Goal: Transaction & Acquisition: Subscribe to service/newsletter

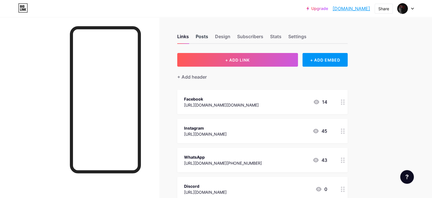
click at [208, 36] on div "Posts" at bounding box center [202, 38] width 13 height 10
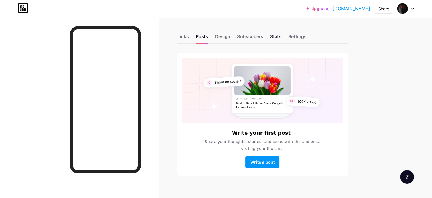
click at [282, 36] on div "Stats" at bounding box center [275, 38] width 11 height 10
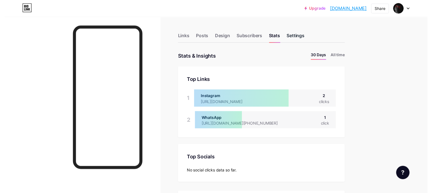
scroll to position [198, 432]
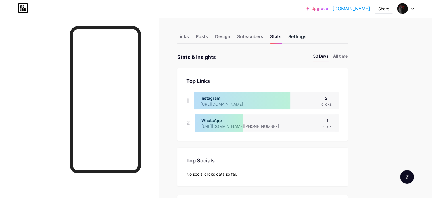
click at [307, 39] on div "Settings" at bounding box center [298, 38] width 18 height 10
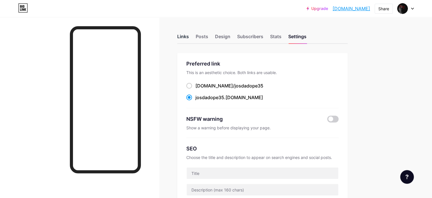
click at [189, 34] on div "Links" at bounding box center [183, 38] width 12 height 10
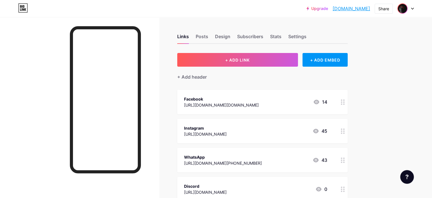
click at [406, 10] on img at bounding box center [402, 8] width 9 height 9
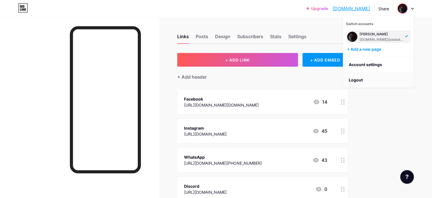
click at [366, 78] on li "Logout" at bounding box center [378, 79] width 70 height 15
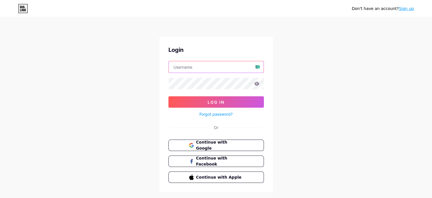
type input "[EMAIL_ADDRESS][DOMAIN_NAME]"
click at [408, 8] on link "Sign up" at bounding box center [406, 8] width 15 height 5
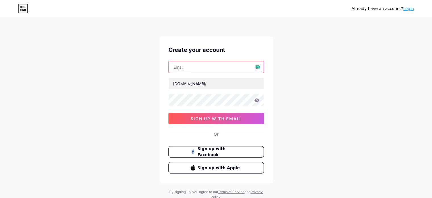
click at [191, 65] on input "text" at bounding box center [216, 66] width 95 height 11
click at [259, 65] on input "text" at bounding box center [216, 66] width 95 height 11
click at [179, 77] on div at bounding box center [217, 83] width 96 height 12
click at [191, 89] on div "[DOMAIN_NAME]/ 0cAFcWeA7yI-iqjGUyz_BtudVGKM7ZNy3s-bny_nFHBlsNGwOPfCQJSeEruK3g5L…" at bounding box center [217, 92] width 96 height 63
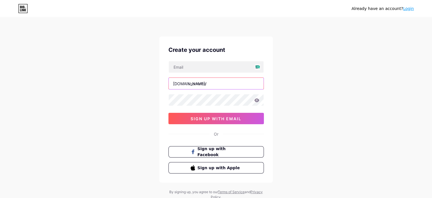
click at [207, 86] on input "text" at bounding box center [216, 83] width 95 height 11
click at [214, 86] on input "inshense" at bounding box center [216, 83] width 95 height 11
type input "i"
type input "fomod37"
click at [101, 114] on div "Already have an account? Login Create your account [DOMAIN_NAME]/ fomod37 0cAFc…" at bounding box center [216, 108] width 432 height 217
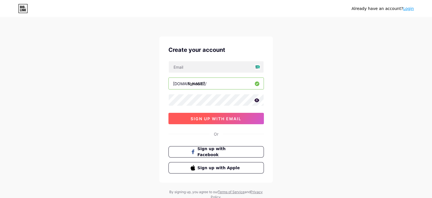
click at [245, 121] on button "sign up with email" at bounding box center [217, 118] width 96 height 11
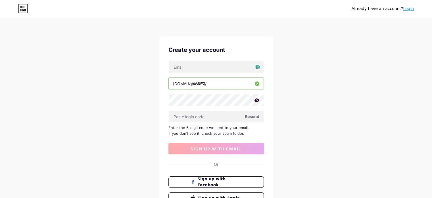
click at [211, 128] on div "Enter the 6-digit code we sent to your email. If you don’t see it, check your s…" at bounding box center [217, 130] width 96 height 11
click at [204, 115] on input "text" at bounding box center [216, 116] width 95 height 11
paste input "339412"
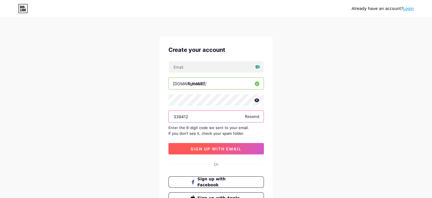
type input "339412"
click at [230, 149] on span "sign up with email" at bounding box center [216, 148] width 51 height 5
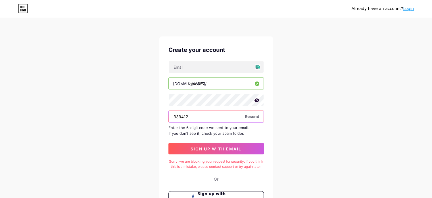
click at [212, 115] on input "339412" at bounding box center [216, 116] width 95 height 11
click at [173, 116] on input "339412" at bounding box center [216, 116] width 95 height 11
click at [219, 157] on div "Create your account [DOMAIN_NAME]/ fomod37 339412 Resend Enter the 6-digit code…" at bounding box center [216, 131] width 114 height 191
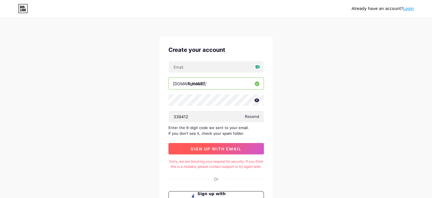
click at [223, 152] on button "sign up with email" at bounding box center [217, 148] width 96 height 11
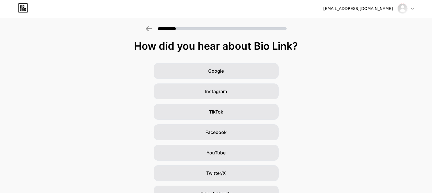
click at [123, 43] on div "How did you hear about Bio Link?" at bounding box center [216, 45] width 427 height 11
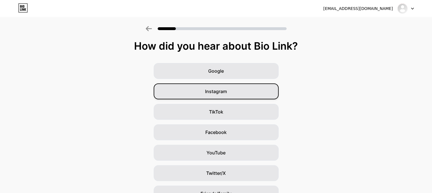
click at [223, 90] on span "Instagram" at bounding box center [216, 91] width 22 height 7
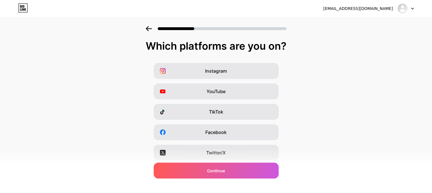
click at [217, 58] on div "Which platforms are you on? Instagram YouTube TikTok Facebook Twitter/X Buy Me …" at bounding box center [216, 131] width 432 height 182
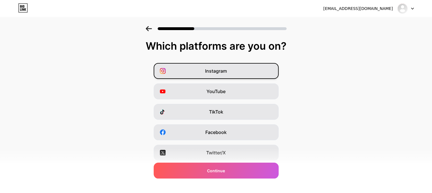
click at [220, 68] on span "Instagram" at bounding box center [216, 71] width 22 height 7
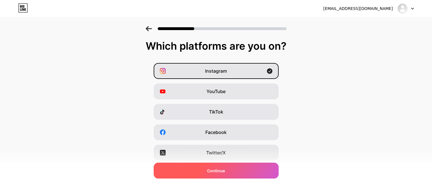
click at [219, 170] on span "Continue" at bounding box center [216, 171] width 18 height 6
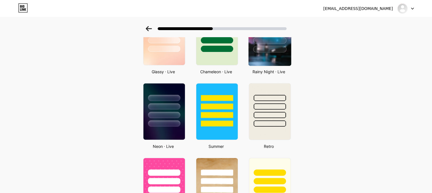
scroll to position [227, 0]
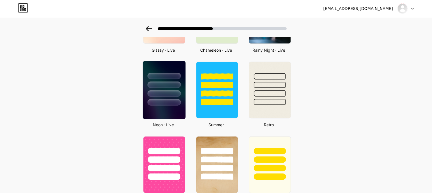
click at [157, 97] on div at bounding box center [164, 83] width 43 height 45
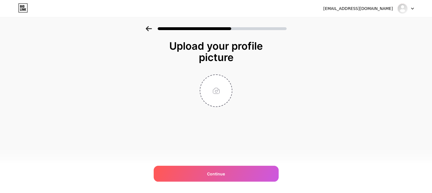
scroll to position [0, 0]
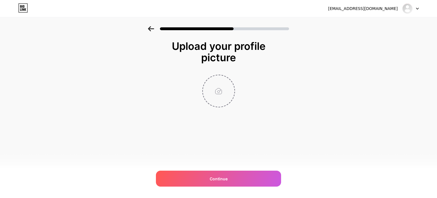
click at [219, 96] on input "file" at bounding box center [219, 91] width 32 height 32
type input "C:\fakepath\2556431_e11b5.png"
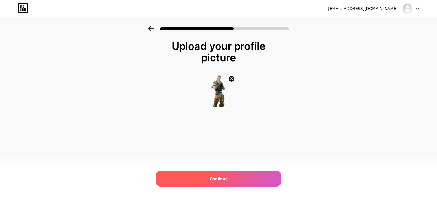
click at [229, 178] on div "Continue" at bounding box center [218, 178] width 125 height 16
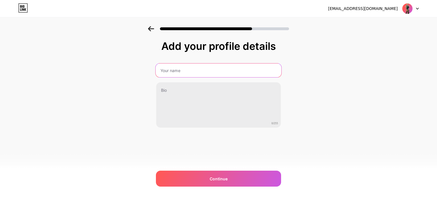
click at [195, 69] on input "text" at bounding box center [218, 70] width 126 height 14
type input "FOmof"
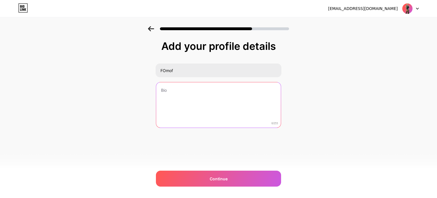
click at [196, 91] on textarea at bounding box center [218, 105] width 125 height 46
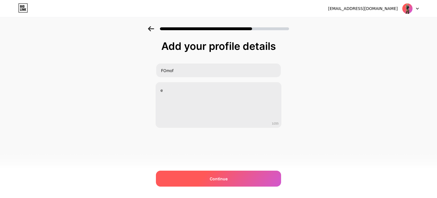
click at [203, 172] on div "Continue" at bounding box center [218, 178] width 125 height 16
click at [205, 175] on div "Continue" at bounding box center [218, 178] width 125 height 16
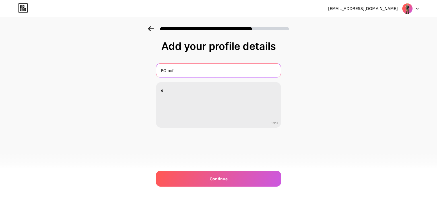
click at [222, 69] on input "FOmof" at bounding box center [218, 70] width 125 height 14
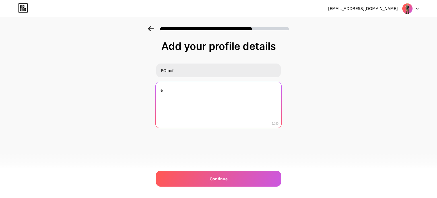
click at [212, 92] on textarea "e" at bounding box center [218, 105] width 126 height 46
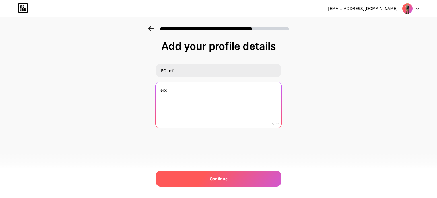
type textarea "exd"
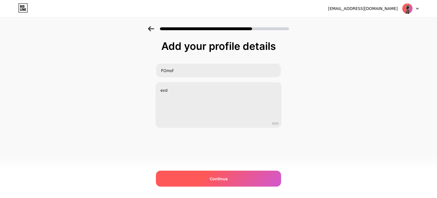
click at [223, 176] on span "Continue" at bounding box center [219, 178] width 18 height 6
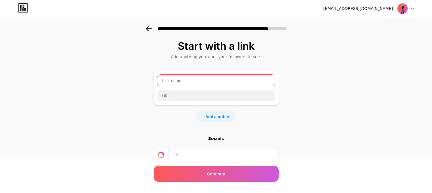
click at [192, 83] on input "text" at bounding box center [216, 80] width 118 height 11
type input "Facebook"
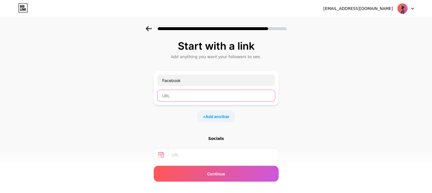
click at [194, 98] on input "text" at bounding box center [216, 95] width 118 height 11
click at [191, 100] on input "text" at bounding box center [216, 95] width 118 height 11
paste input "[URL][DOMAIN_NAME]"
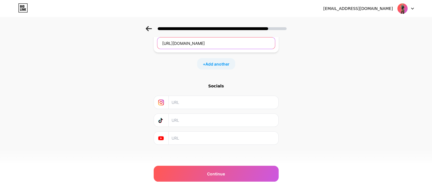
scroll to position [55, 0]
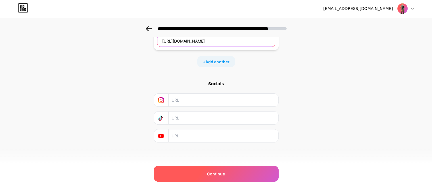
type input "[URL][DOMAIN_NAME]"
click at [222, 173] on span "Continue" at bounding box center [216, 174] width 18 height 6
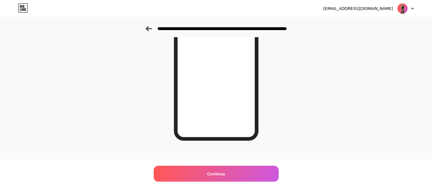
scroll to position [92, 0]
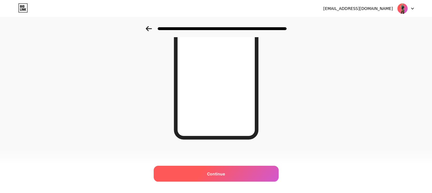
click at [228, 173] on div "Continue" at bounding box center [216, 174] width 125 height 16
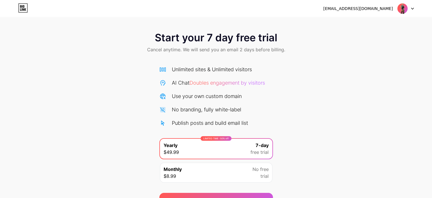
scroll to position [31, 0]
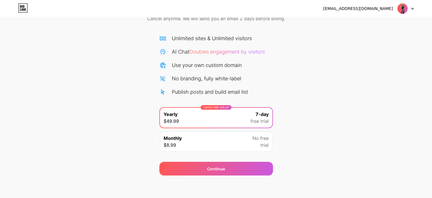
drag, startPoint x: 208, startPoint y: 139, endPoint x: 208, endPoint y: 133, distance: 6.3
click at [209, 139] on div "Monthly $8.99 No free trial" at bounding box center [216, 141] width 113 height 20
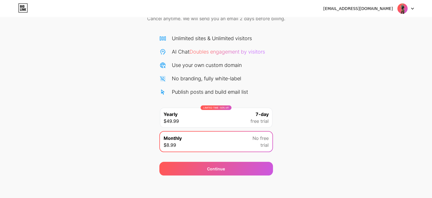
click at [204, 115] on div "LIMITED TIME : 50% off Yearly $49.99 7-day free trial" at bounding box center [216, 117] width 113 height 20
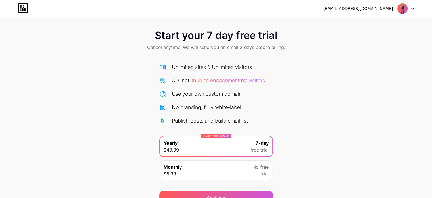
scroll to position [0, 0]
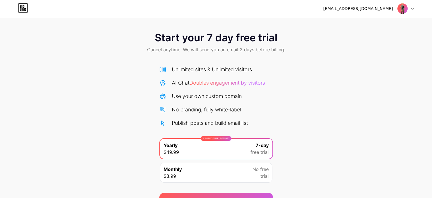
click at [252, 49] on span "Cancel anytime. We will send you an email 2 days before billing." at bounding box center [216, 49] width 138 height 7
click at [250, 40] on span "Start your 7 day free trial" at bounding box center [216, 37] width 123 height 11
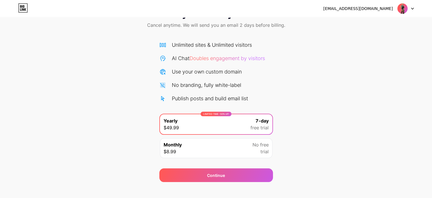
scroll to position [31, 0]
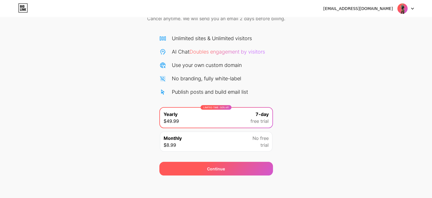
click at [235, 170] on div "Continue" at bounding box center [216, 168] width 114 height 14
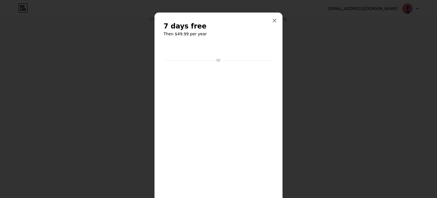
click at [275, 17] on div at bounding box center [274, 20] width 10 height 10
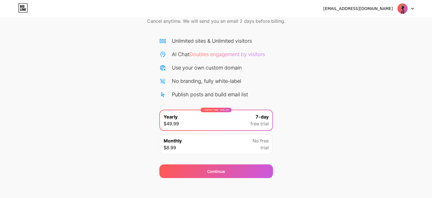
scroll to position [31, 0]
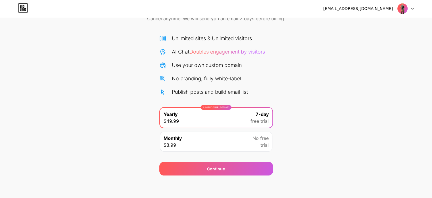
click at [402, 9] on img at bounding box center [402, 8] width 11 height 11
click at [389, 22] on li "Logout" at bounding box center [378, 23] width 70 height 15
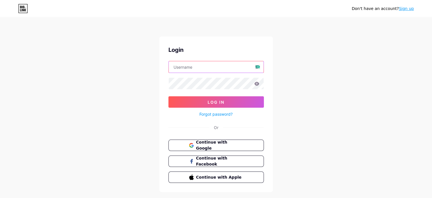
type input "[EMAIL_ADDRESS][DOMAIN_NAME]"
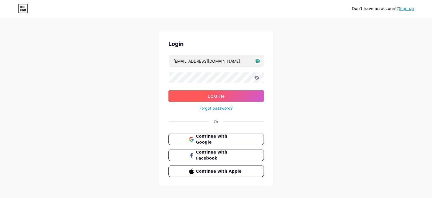
scroll to position [11, 0]
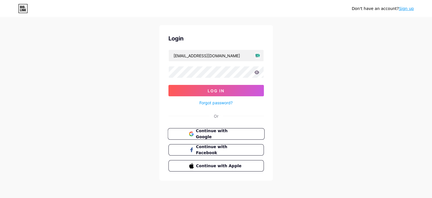
click at [214, 134] on span "Continue with Google" at bounding box center [219, 134] width 47 height 12
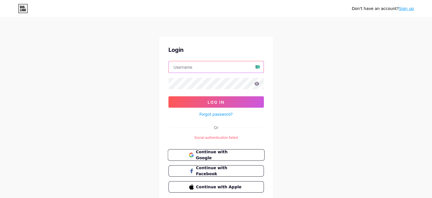
type input "[EMAIL_ADDRESS][DOMAIN_NAME]"
click at [226, 154] on span "Continue with Google" at bounding box center [219, 155] width 47 height 12
type input "[EMAIL_ADDRESS][DOMAIN_NAME]"
click at [309, 104] on div "Don't have an account? Sign up Login josda359@gmail.com Log In Forgot password?…" at bounding box center [216, 109] width 432 height 219
click at [230, 151] on span "Continue with Google" at bounding box center [219, 155] width 47 height 12
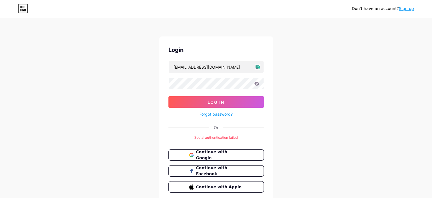
click at [410, 10] on link "Sign up" at bounding box center [406, 8] width 15 height 5
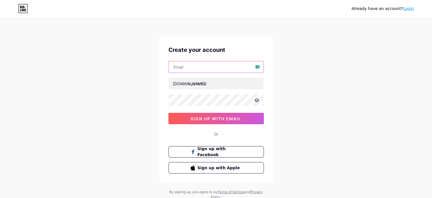
click at [199, 70] on input "text" at bounding box center [216, 66] width 95 height 11
click at [136, 70] on div "Already have an account? Login Create your account bio.link/ 0cAFcWeA4r6j19qXjh…" at bounding box center [216, 108] width 432 height 217
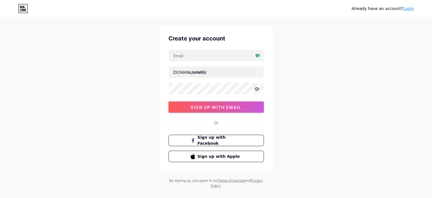
scroll to position [19, 0]
